Goal: Use online tool/utility: Utilize a website feature to perform a specific function

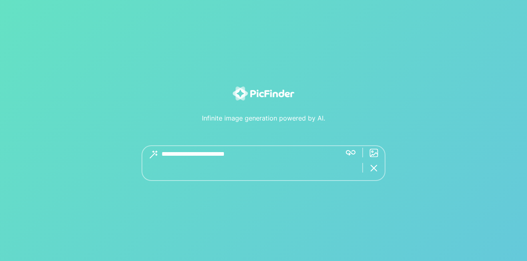
click at [352, 152] on div "**********" at bounding box center [263, 130] width 527 height 261
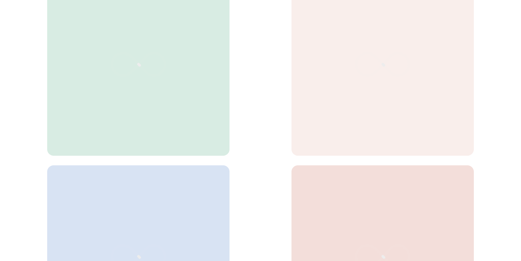
scroll to position [80, 0]
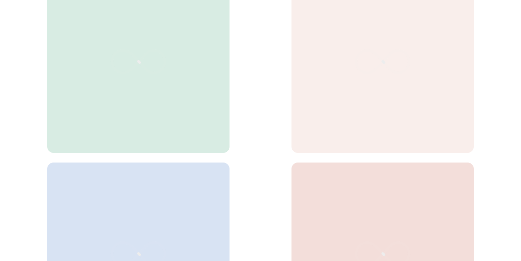
click at [150, 129] on div at bounding box center [138, 61] width 182 height 182
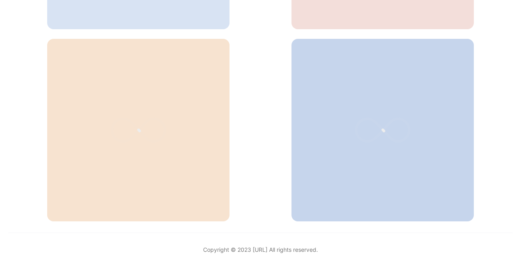
scroll to position [401, 0]
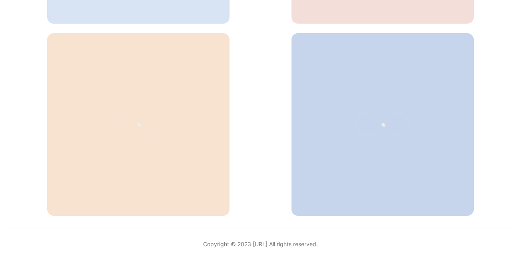
click at [210, 104] on div at bounding box center [138, 124] width 182 height 182
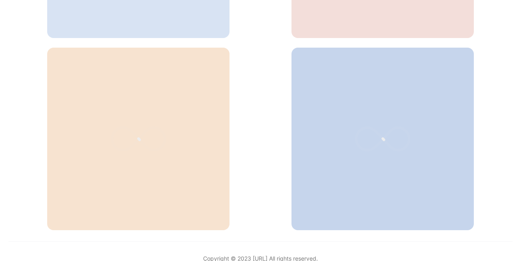
scroll to position [401, 0]
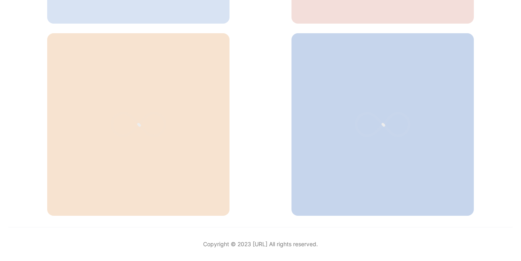
click at [359, 75] on div at bounding box center [383, 124] width 182 height 182
click at [340, 99] on icon at bounding box center [383, 124] width 120 height 80
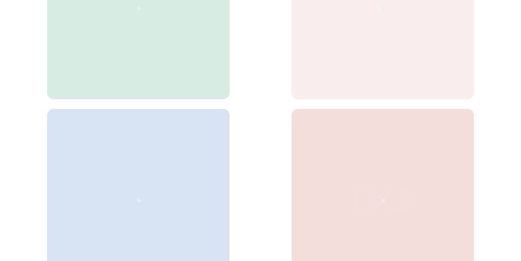
scroll to position [160, 0]
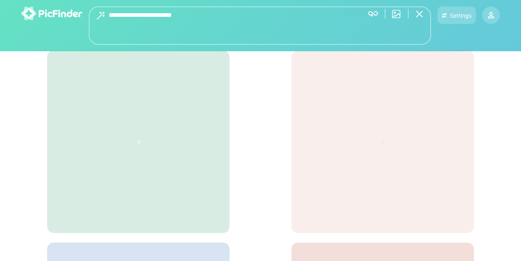
drag, startPoint x: 217, startPoint y: 14, endPoint x: 103, endPoint y: 16, distance: 114.0
click at [103, 16] on div "**********" at bounding box center [260, 25] width 342 height 38
type textarea "**********"
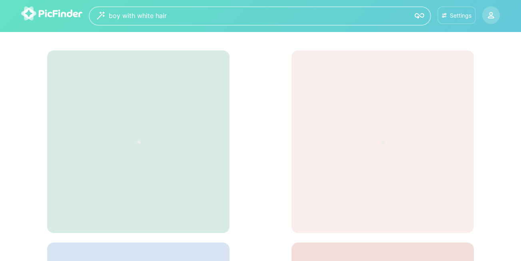
click at [450, 16] on div "Settings" at bounding box center [457, 15] width 32 height 7
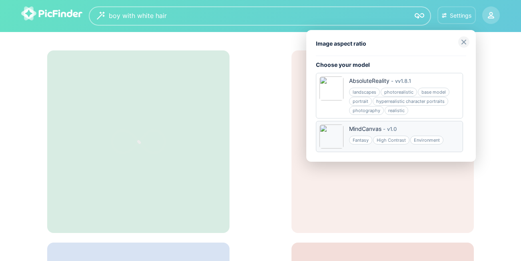
click at [417, 127] on div "MindCanvas - v 1.0" at bounding box center [396, 128] width 95 height 8
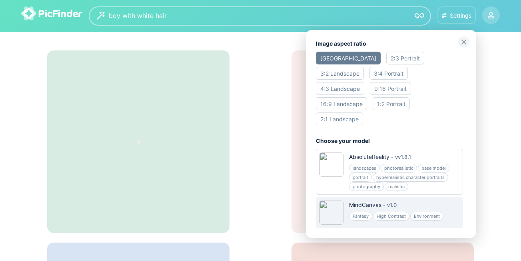
click at [418, 17] on div at bounding box center [260, 130] width 521 height 261
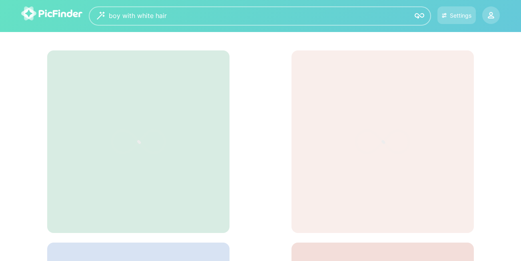
click at [418, 16] on img at bounding box center [420, 16] width 10 height 10
